Goal: Transaction & Acquisition: Obtain resource

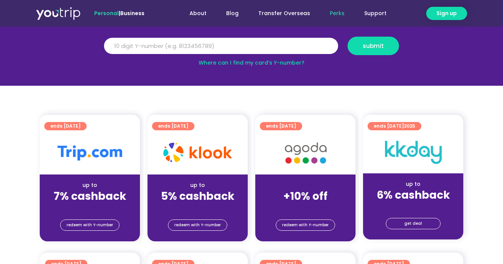
scroll to position [102, 0]
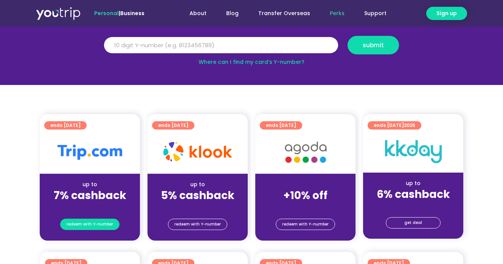
click at [95, 223] on span "redeem with Y-number" at bounding box center [90, 224] width 46 height 11
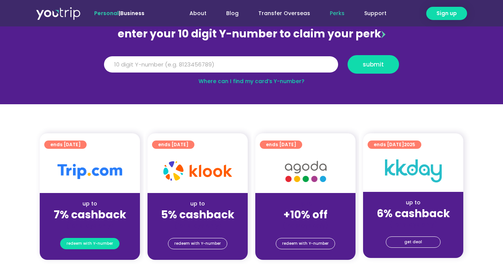
click at [79, 244] on span "redeem with Y-number" at bounding box center [90, 244] width 46 height 11
click at [77, 244] on span "redeem with Y-number" at bounding box center [90, 244] width 46 height 11
click at [126, 68] on input "Y Number" at bounding box center [221, 64] width 234 height 17
click at [226, 82] on link "Where can I find my card’s Y-number?" at bounding box center [251, 81] width 106 height 8
click at [211, 67] on input "Y Number" at bounding box center [221, 64] width 234 height 17
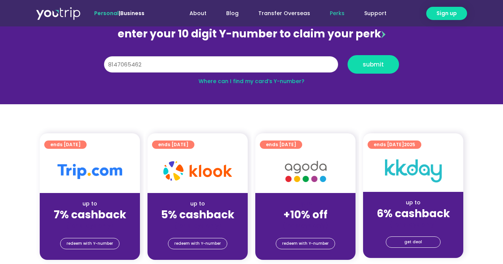
type input "8147065462"
click at [347, 55] on button "submit" at bounding box center [372, 64] width 51 height 19
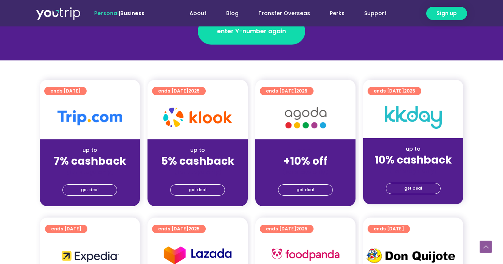
scroll to position [155, 0]
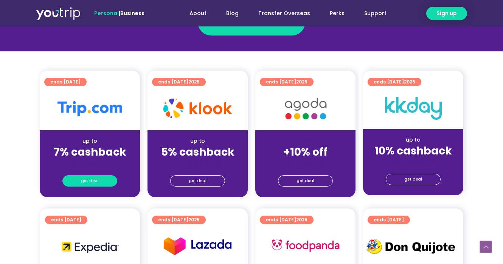
click at [88, 182] on span "get deal" at bounding box center [90, 181] width 18 height 11
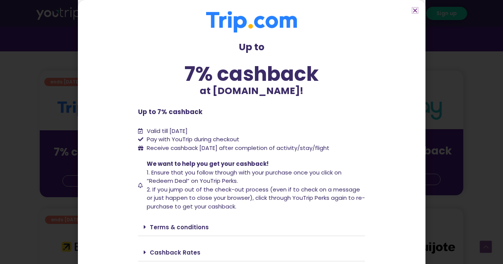
scroll to position [29, 0]
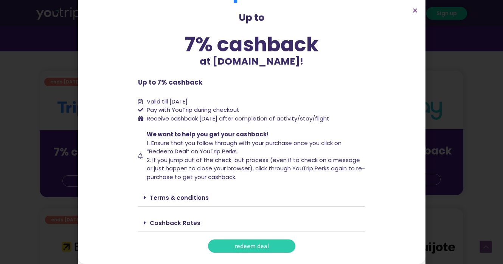
click at [243, 248] on span "redeem deal" at bounding box center [251, 246] width 34 height 6
